Goal: Task Accomplishment & Management: Manage account settings

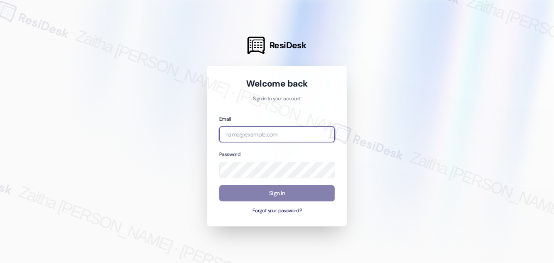
click at [274, 133] on input "email" at bounding box center [277, 134] width 116 height 16
type input "automated-surveys-orion_housing-zaitha.mae.[PERSON_NAME]@orion_[DOMAIN_NAME]"
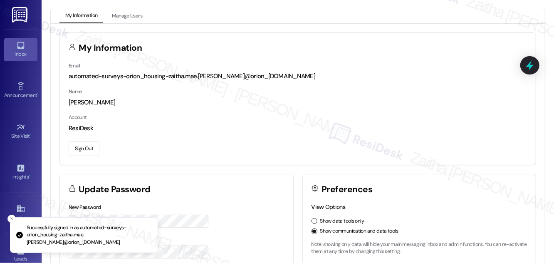
click at [17, 52] on div "Inbox" at bounding box center [21, 54] width 42 height 8
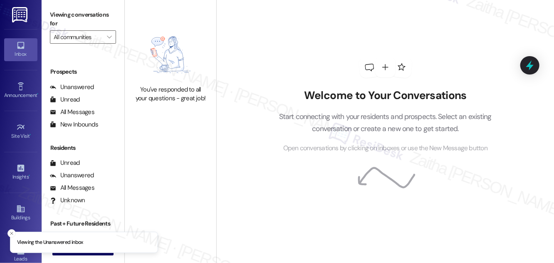
scroll to position [110, 0]
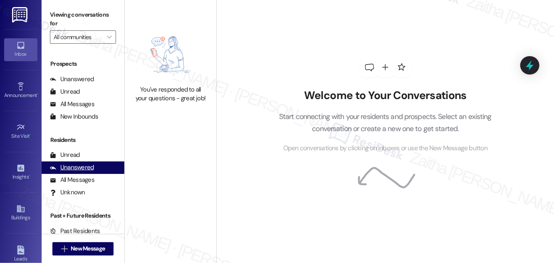
click at [79, 165] on div "Unanswered" at bounding box center [72, 167] width 44 height 9
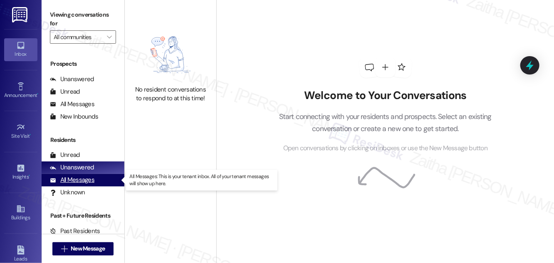
click at [90, 181] on div "All Messages" at bounding box center [72, 179] width 44 height 9
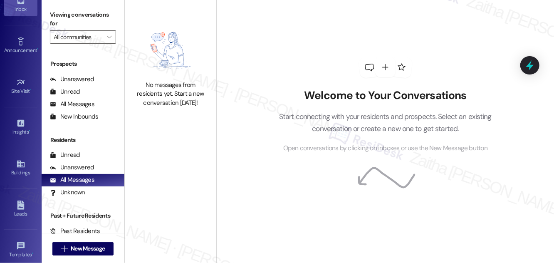
scroll to position [131, 0]
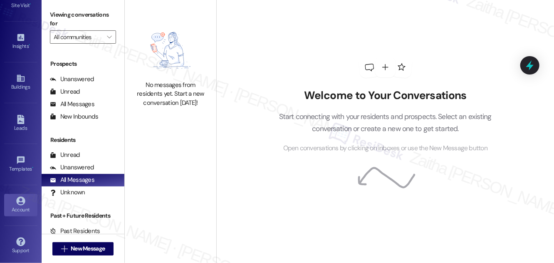
click at [23, 206] on div "Account" at bounding box center [21, 209] width 42 height 8
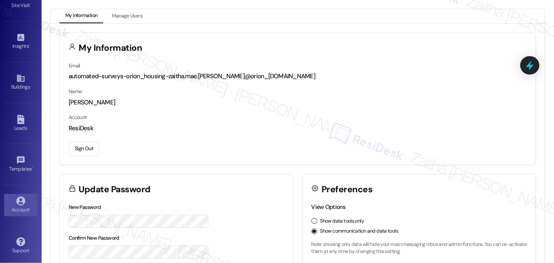
click at [84, 148] on button "Sign Out" at bounding box center [84, 148] width 31 height 15
